Goal: Navigation & Orientation: Find specific page/section

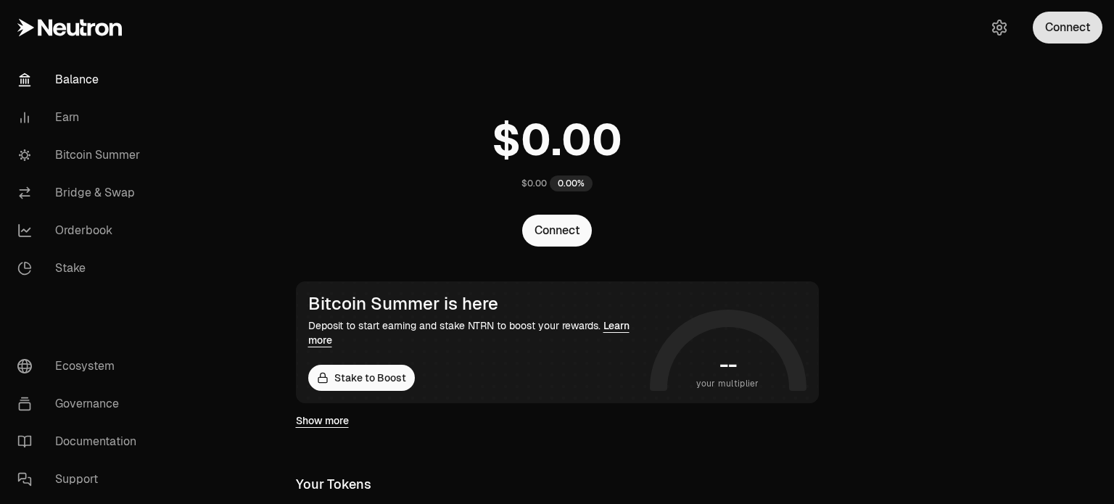
click at [1063, 33] on button "Connect" at bounding box center [1068, 28] width 70 height 32
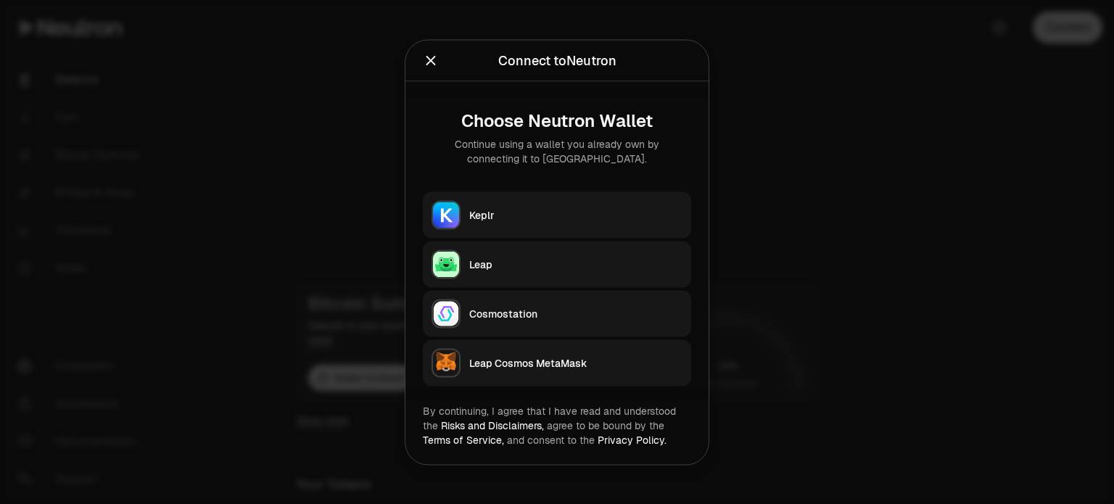
click at [490, 214] on div "Keplr" at bounding box center [575, 214] width 213 height 15
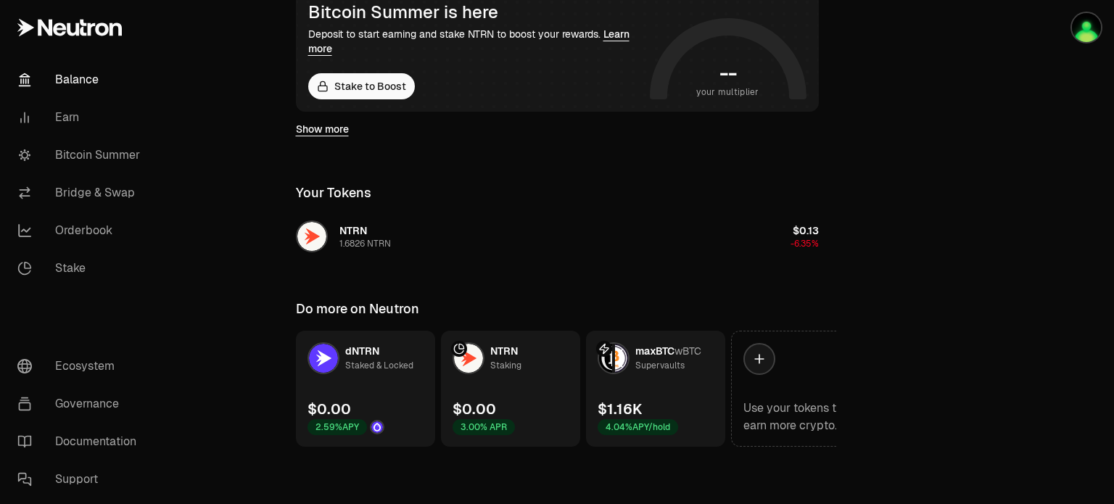
scroll to position [74, 0]
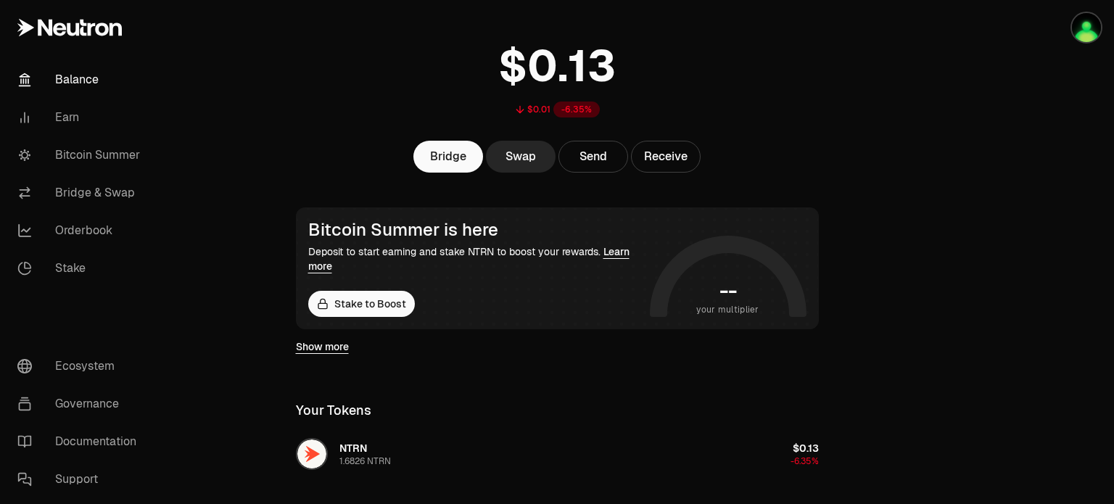
drag, startPoint x: 1087, startPoint y: 27, endPoint x: 1024, endPoint y: 121, distance: 113.5
click at [1087, 27] on img "button" at bounding box center [1086, 27] width 29 height 29
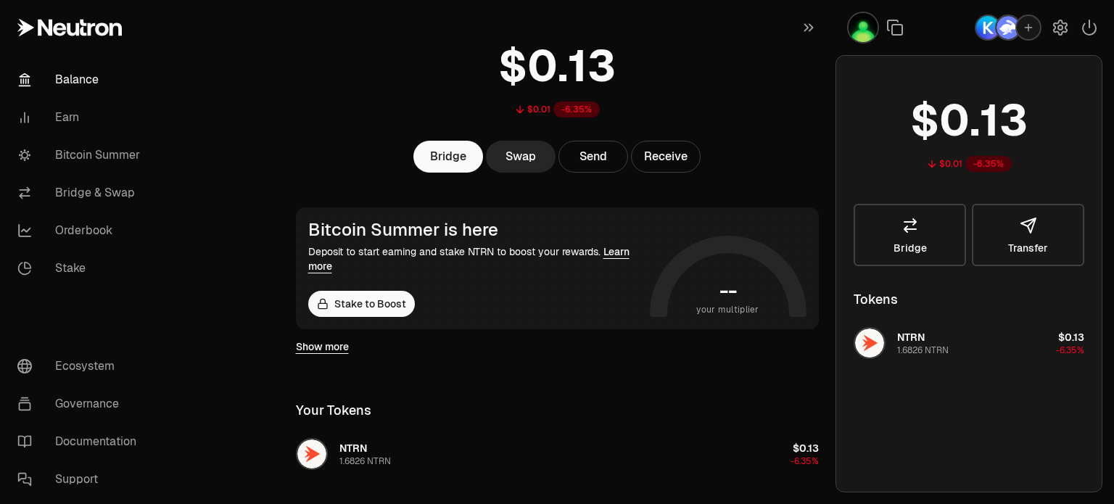
click at [221, 223] on main "$0.01 -6.35% Bridge Swap Send Receive Bitcoin Summer is here Deposit to start e…" at bounding box center [638, 324] width 952 height 796
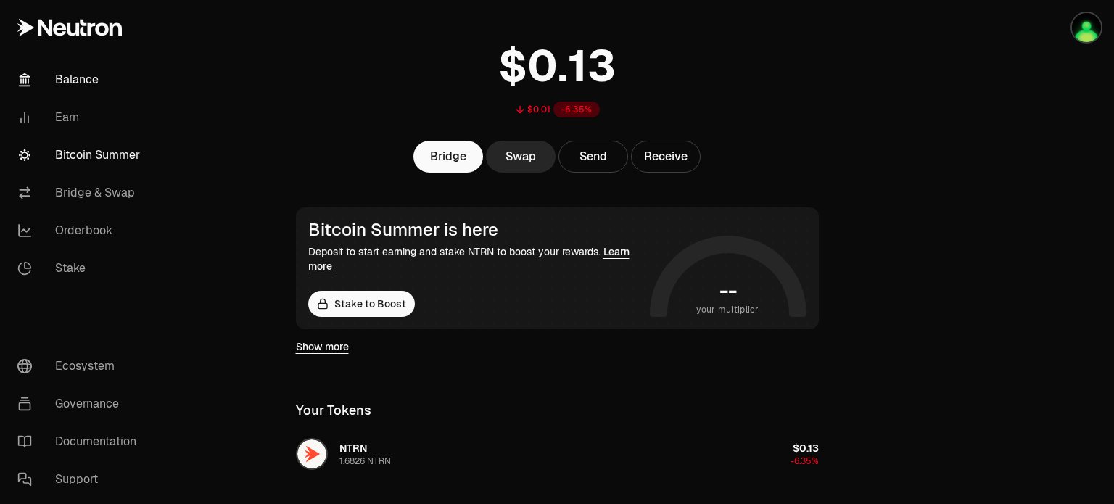
drag, startPoint x: 223, startPoint y: 202, endPoint x: 134, endPoint y: 168, distance: 95.5
click at [223, 202] on main "$0.01 -6.35% Bridge Swap Send Receive Bitcoin Summer is here Deposit to start e…" at bounding box center [638, 324] width 952 height 796
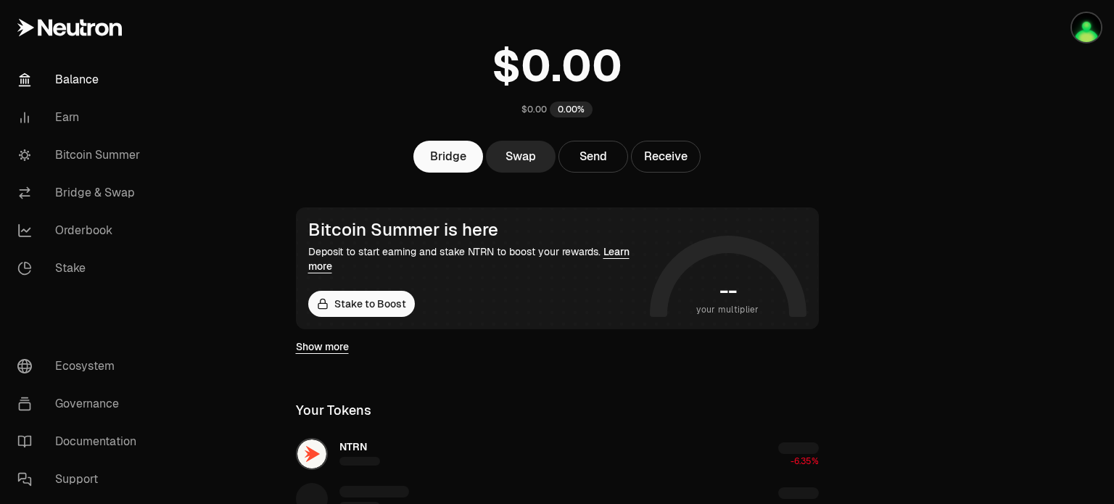
scroll to position [74, 0]
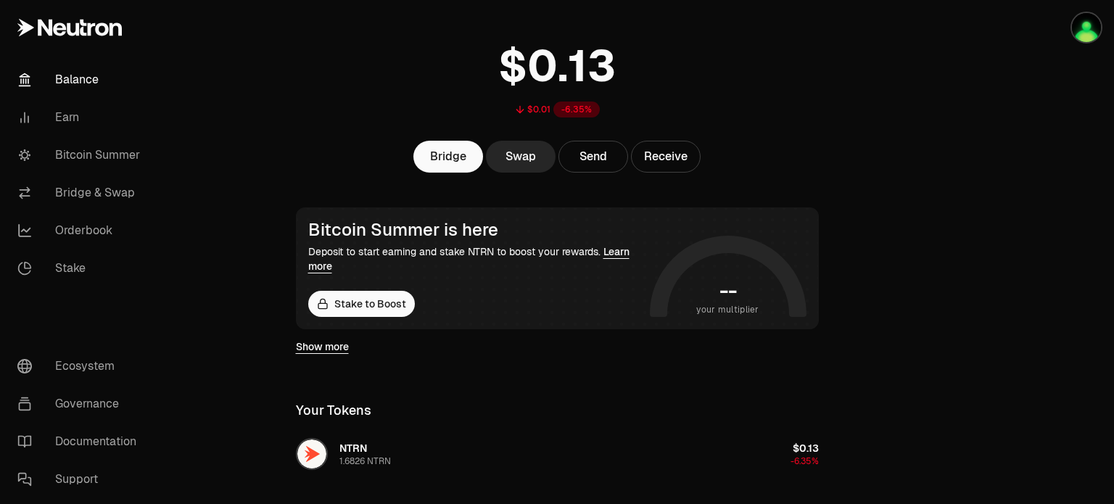
click at [1005, 242] on div at bounding box center [1033, 324] width 162 height 796
click at [110, 160] on link "Bitcoin Summer" at bounding box center [81, 155] width 151 height 38
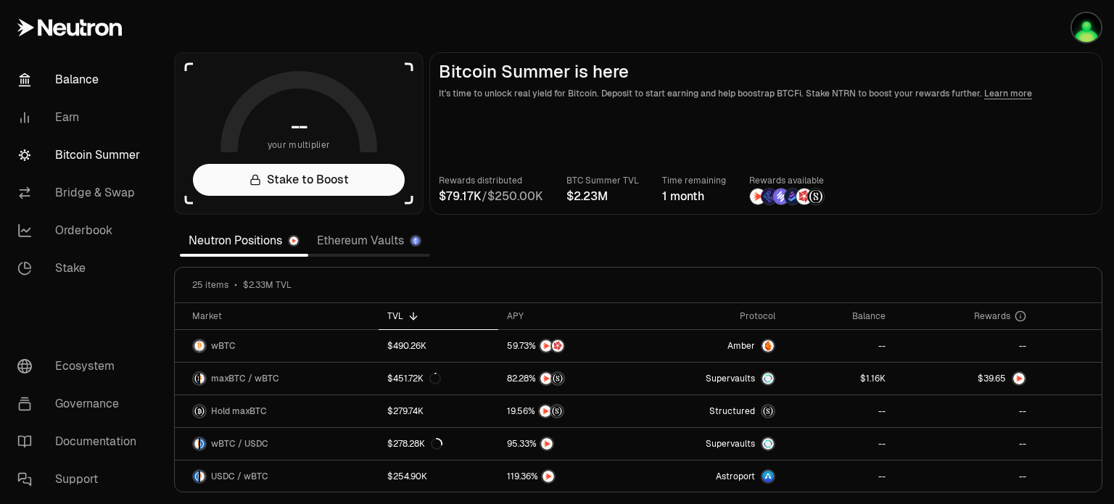
click at [87, 75] on link "Balance" at bounding box center [81, 80] width 151 height 38
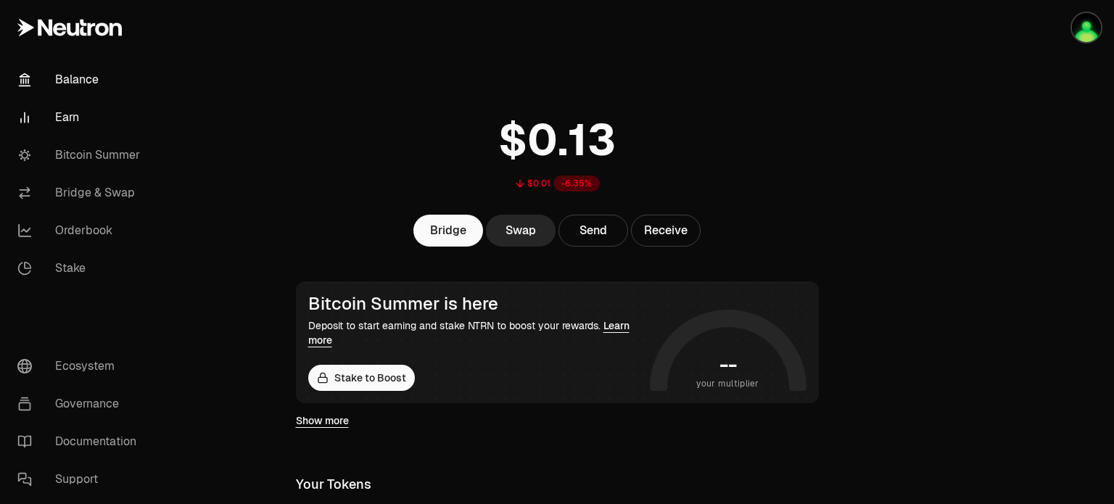
click at [72, 120] on link "Earn" at bounding box center [81, 118] width 151 height 38
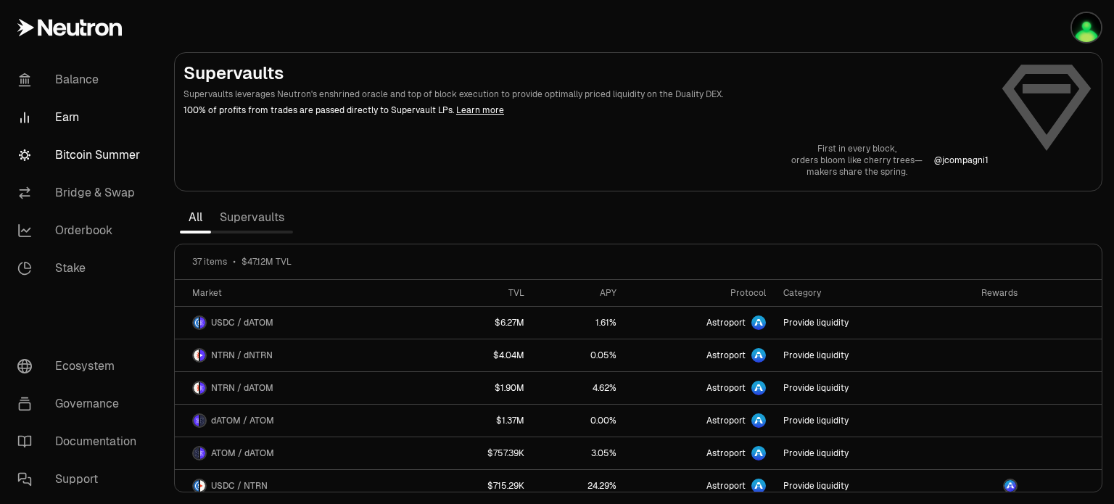
click at [93, 155] on link "Bitcoin Summer" at bounding box center [81, 155] width 151 height 38
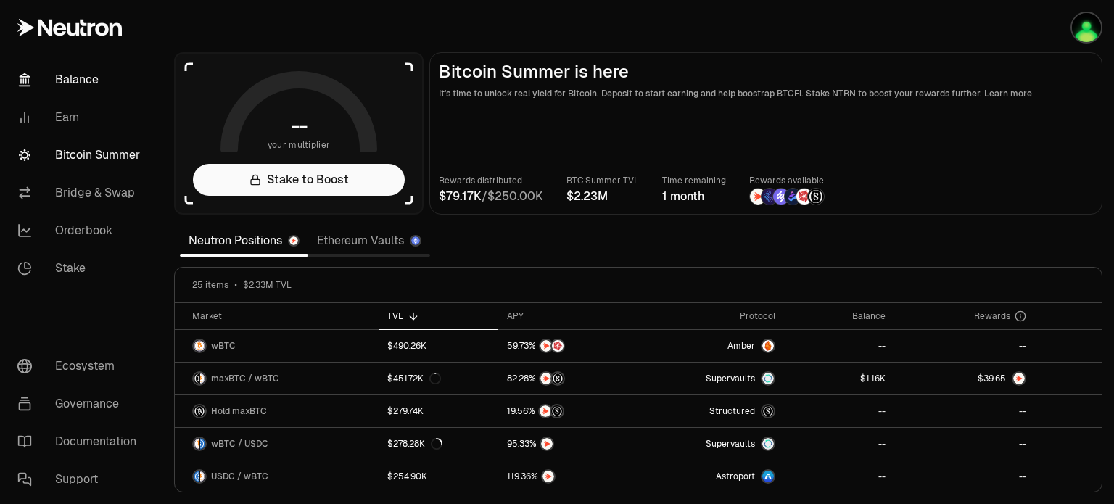
click at [75, 77] on link "Balance" at bounding box center [81, 80] width 151 height 38
